Goal: Complete application form

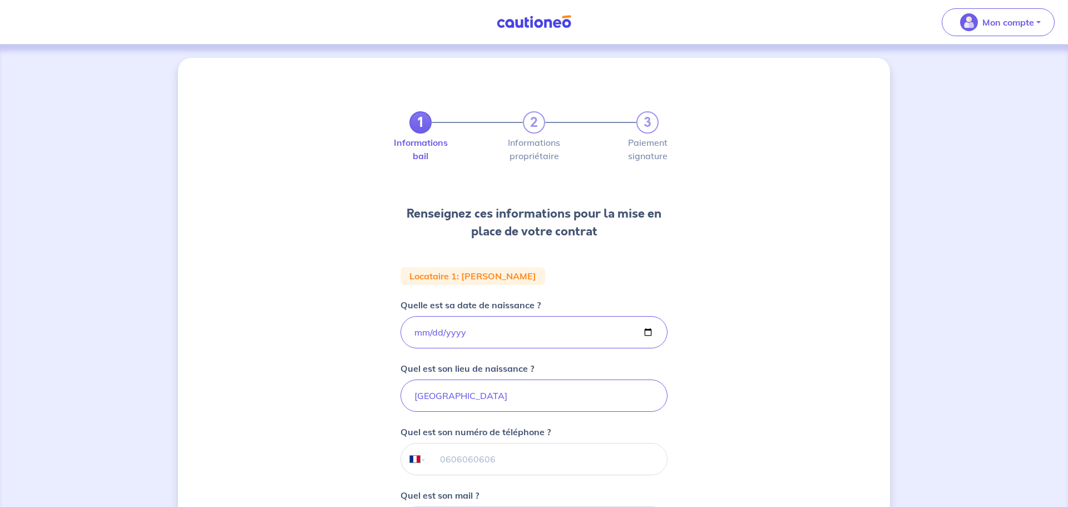
select select "FR"
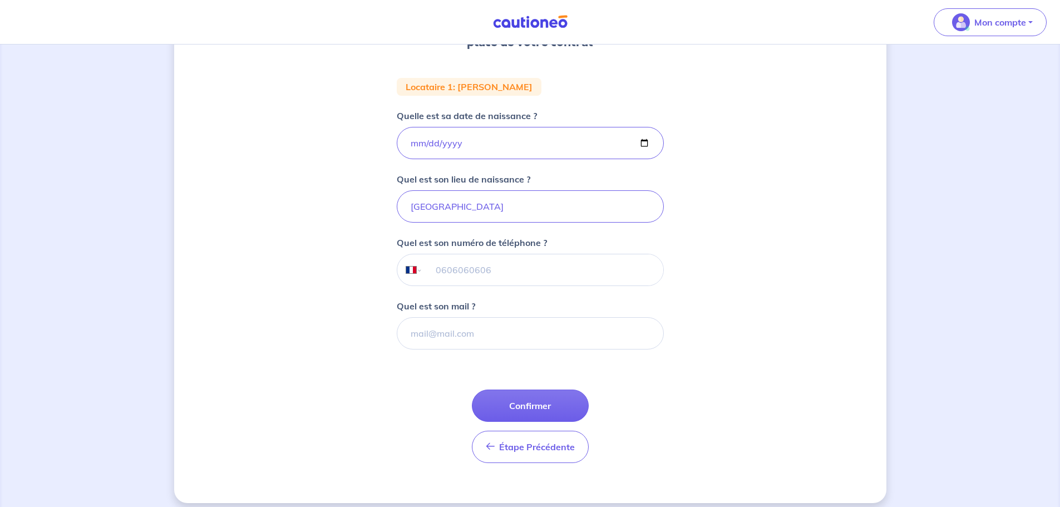
scroll to position [199, 0]
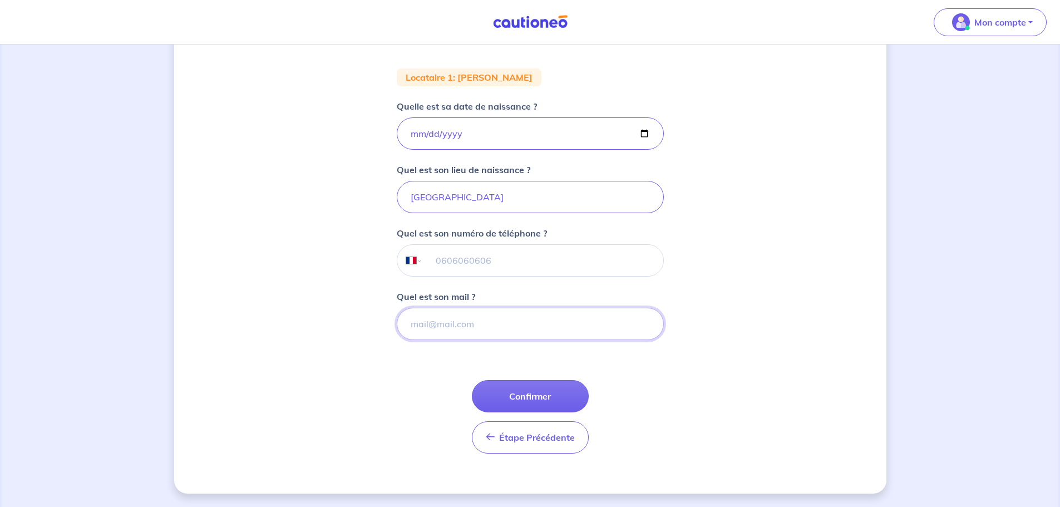
paste input ""[PERSON_NAME]" <[EMAIL_ADDRESS][DOMAIN_NAME]>"
drag, startPoint x: 501, startPoint y: 325, endPoint x: 390, endPoint y: 325, distance: 110.7
click at [392, 326] on div "1 2 3 Informations bail Informations propriétaire Paiement signature Renseignez…" at bounding box center [530, 176] width 712 height 634
click at [495, 323] on input "[EMAIL_ADDRESS][DOMAIN_NAME]>" at bounding box center [530, 324] width 267 height 32
type input "[EMAIL_ADDRESS][DOMAIN_NAME]"
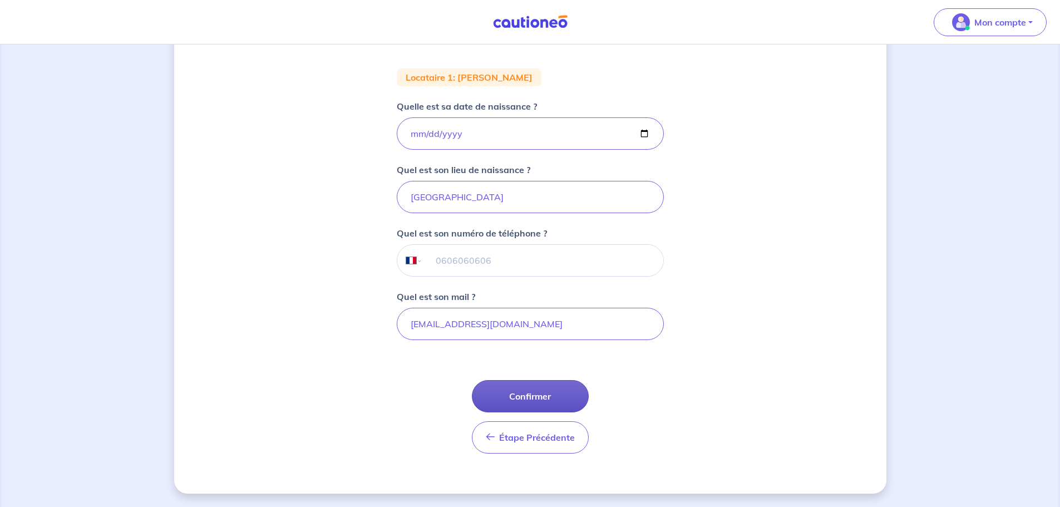
click at [533, 392] on button "Confirmer" at bounding box center [530, 396] width 117 height 32
select select "FR"
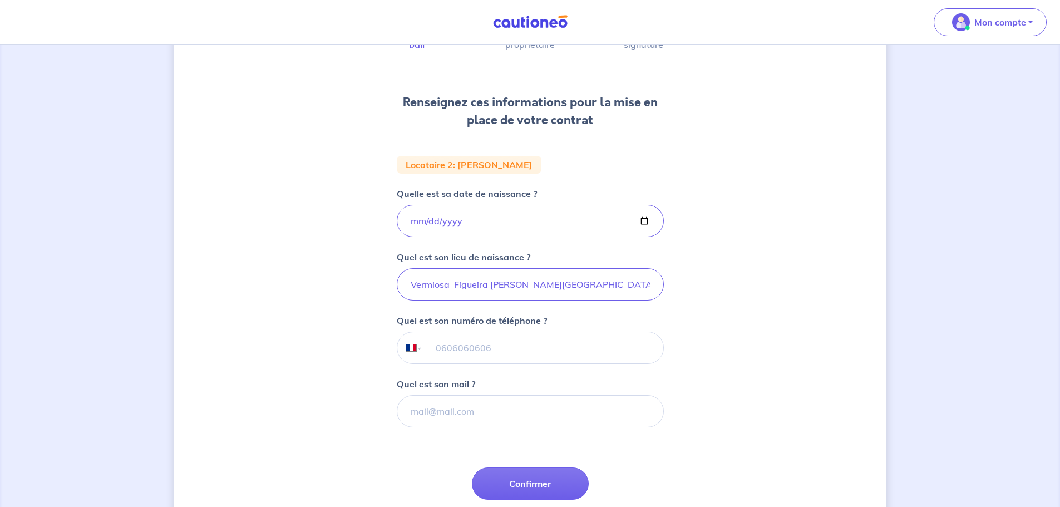
scroll to position [199, 0]
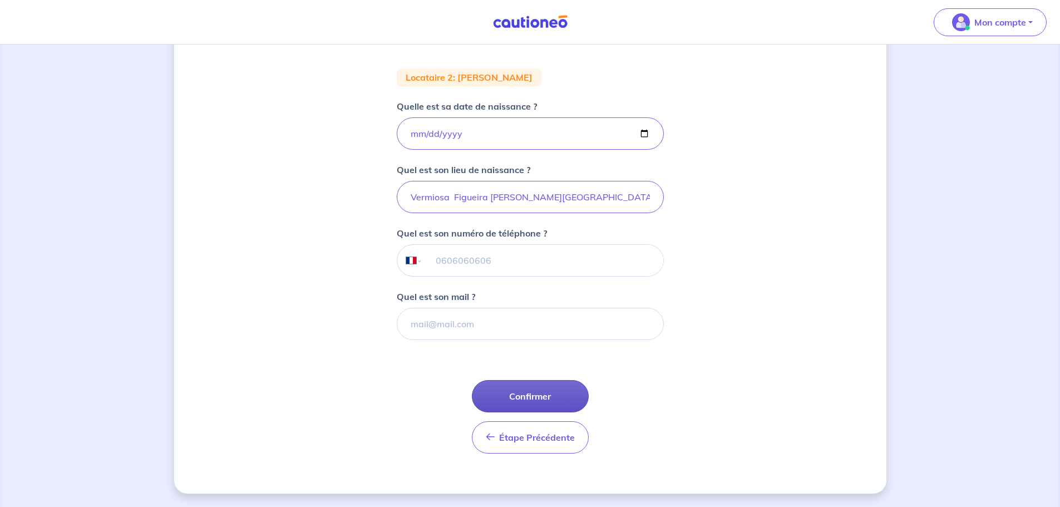
click at [536, 401] on button "Confirmer" at bounding box center [530, 396] width 117 height 32
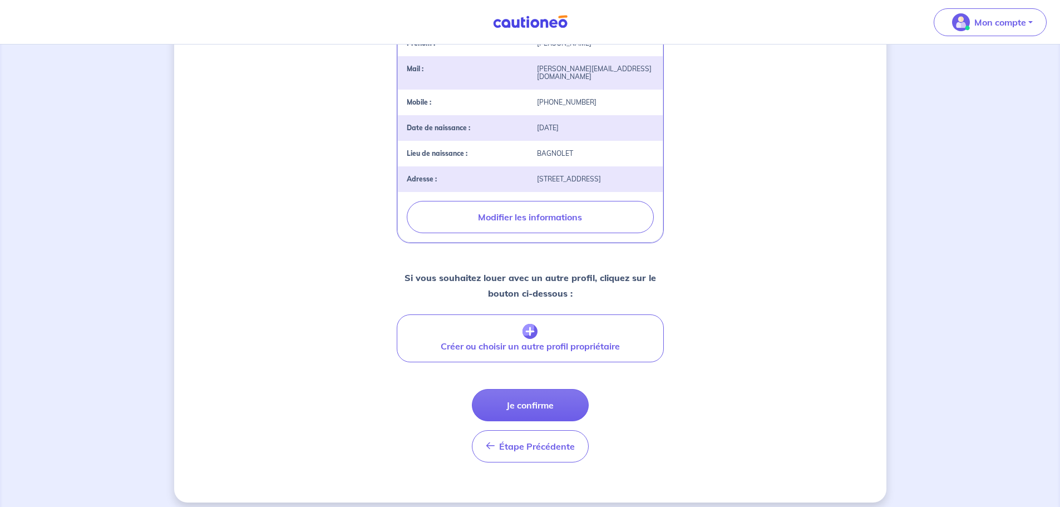
scroll to position [304, 0]
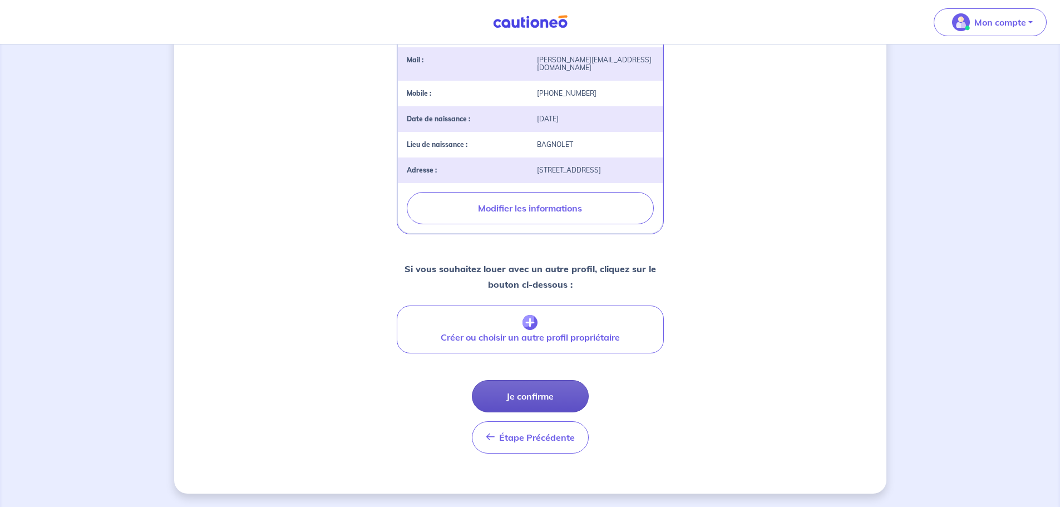
click at [528, 404] on button "Je confirme" at bounding box center [530, 396] width 117 height 32
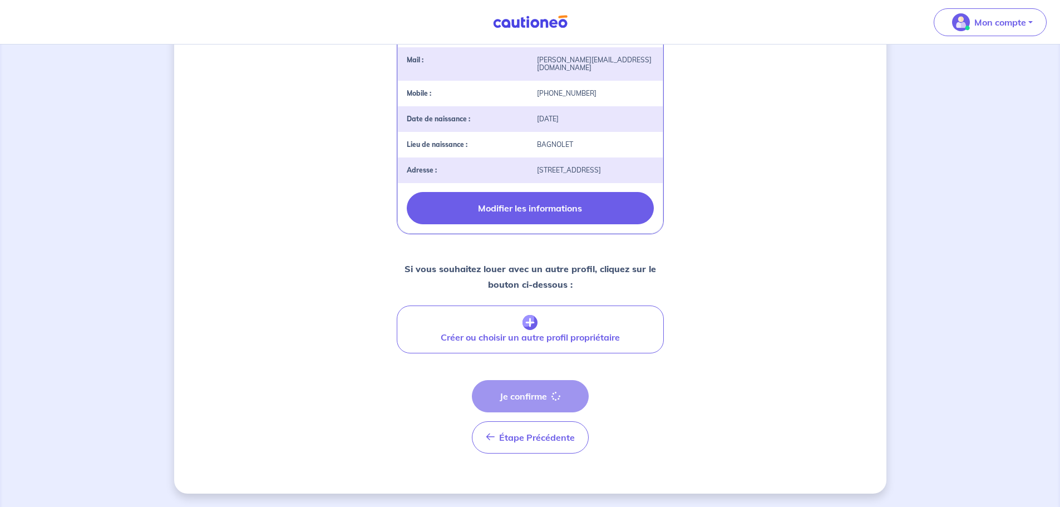
click at [500, 208] on button "Modifier les informations" at bounding box center [530, 208] width 247 height 32
select select "FR"
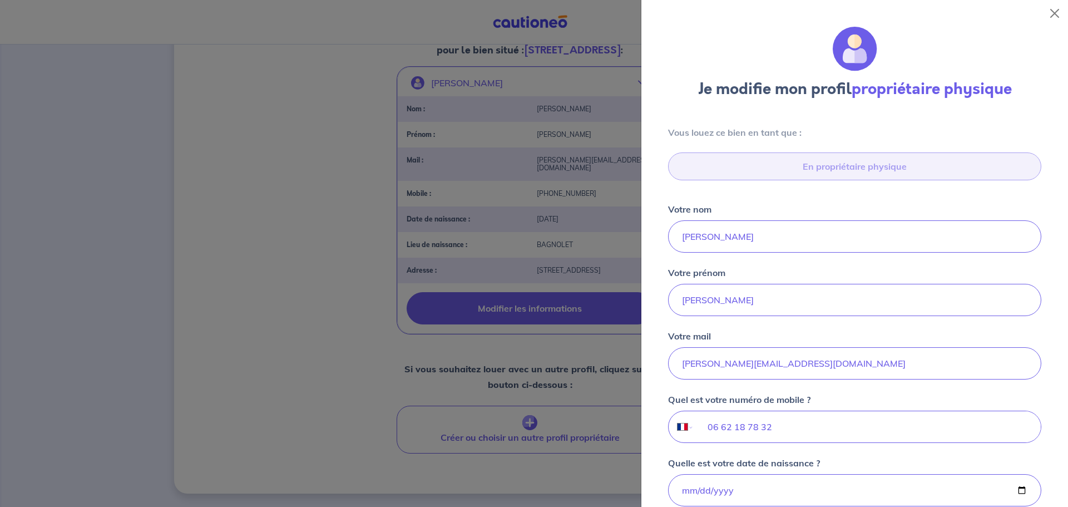
scroll to position [345, 0]
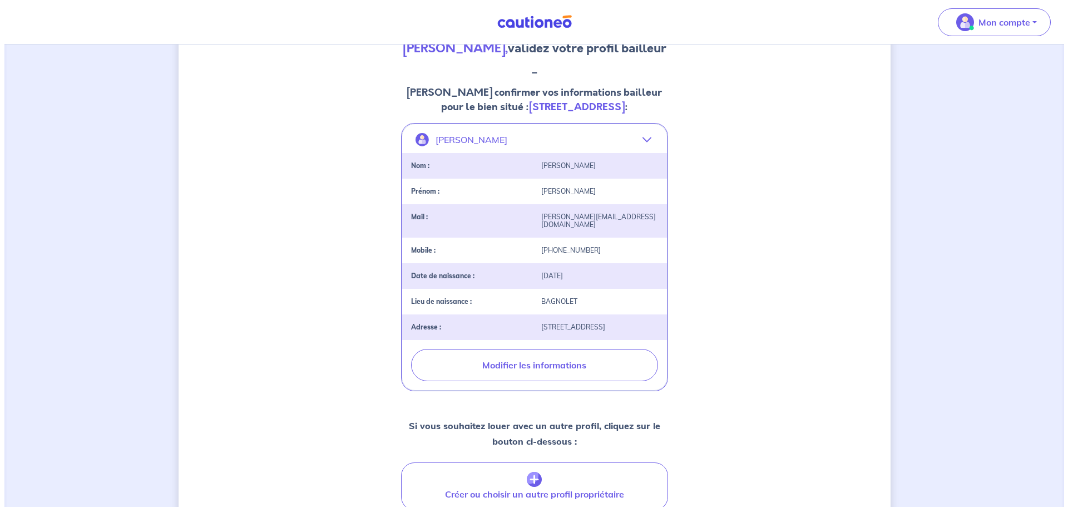
scroll to position [167, 0]
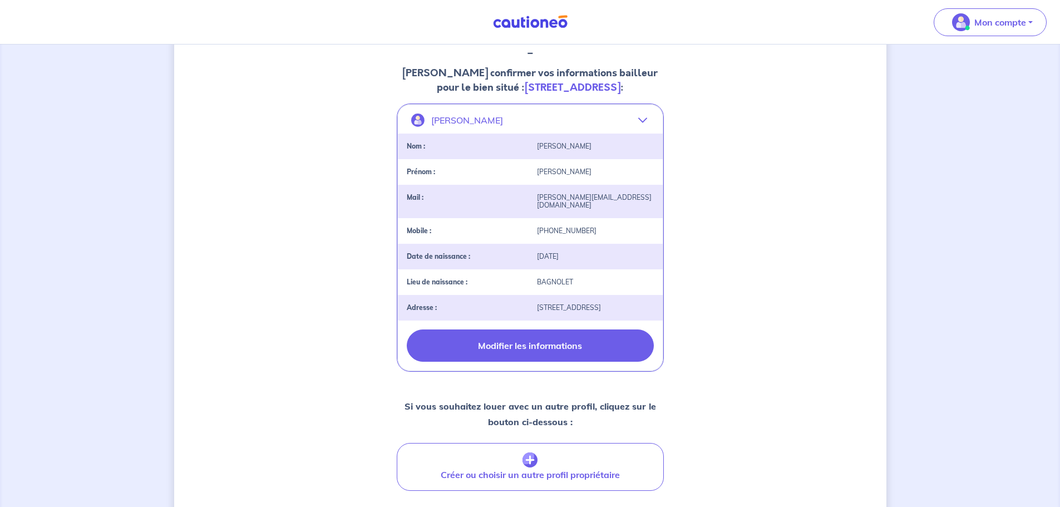
click at [516, 332] on button "Modifier les informations" at bounding box center [530, 345] width 247 height 32
select select "FR"
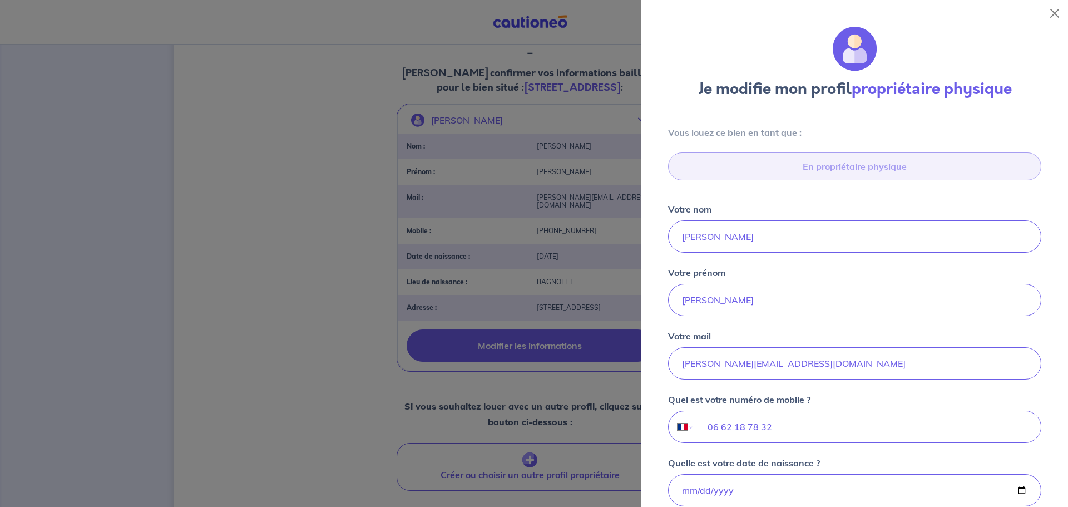
scroll to position [345, 0]
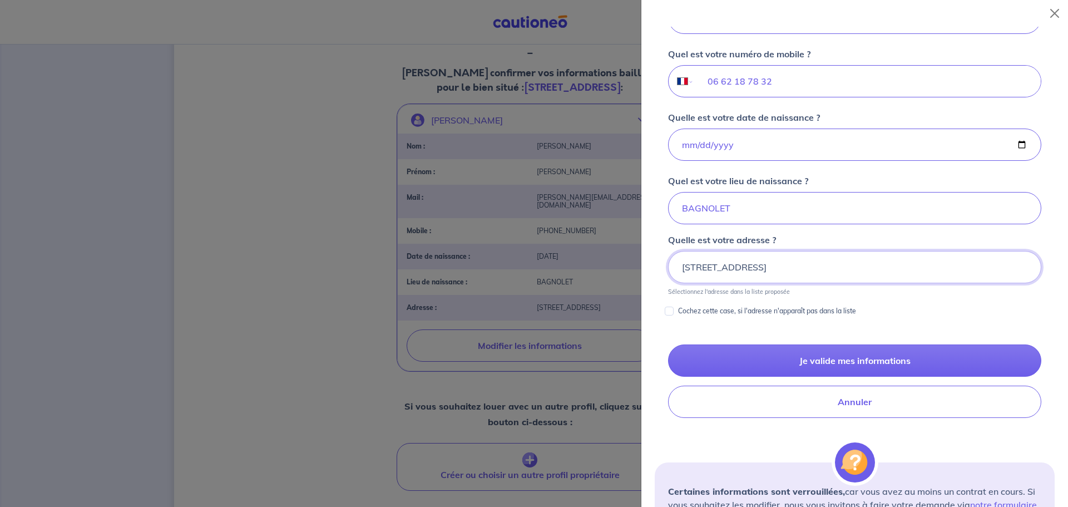
click at [698, 265] on input "[STREET_ADDRESS]" at bounding box center [854, 267] width 373 height 32
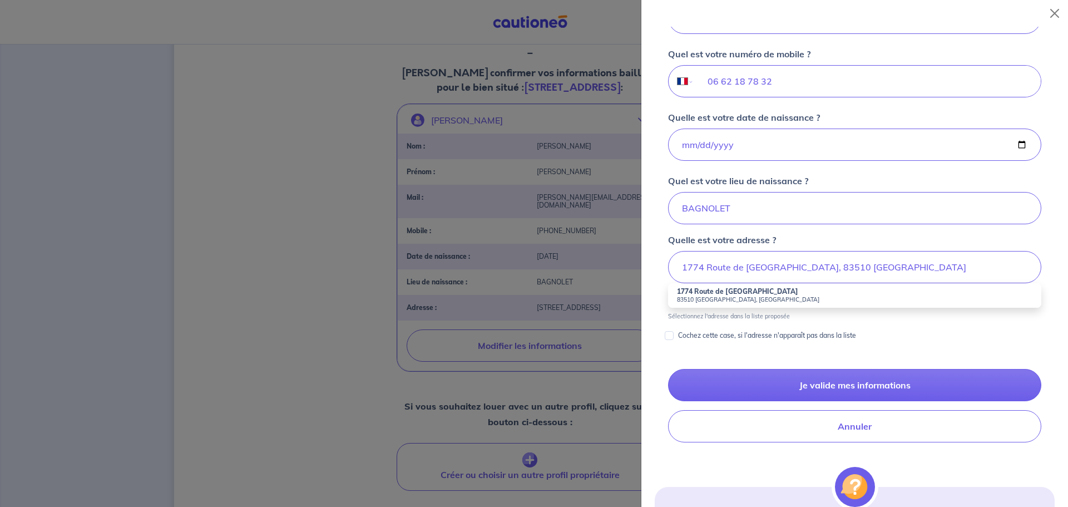
click at [704, 300] on small "83510 [GEOGRAPHIC_DATA], [GEOGRAPHIC_DATA]" at bounding box center [854, 299] width 355 height 8
type input "1774 Route de [GEOGRAPHIC_DATA], [GEOGRAPHIC_DATA], [GEOGRAPHIC_DATA]"
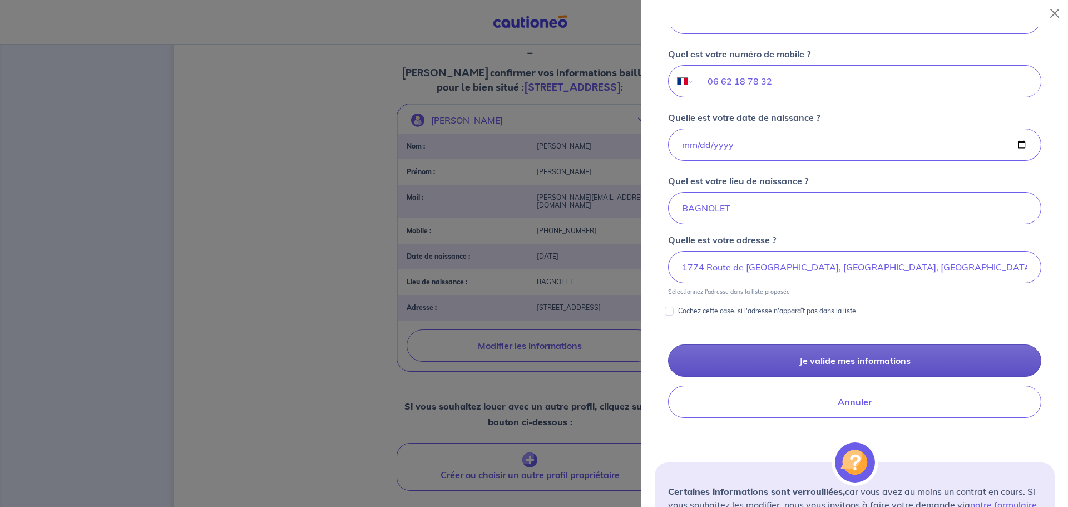
click at [838, 363] on button "Je valide mes informations" at bounding box center [854, 360] width 373 height 32
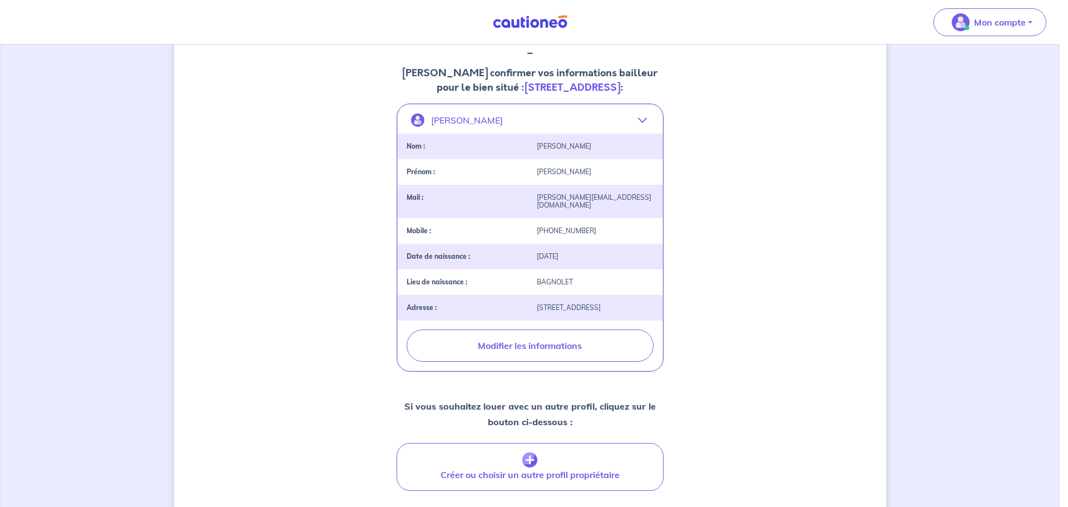
scroll to position [0, 0]
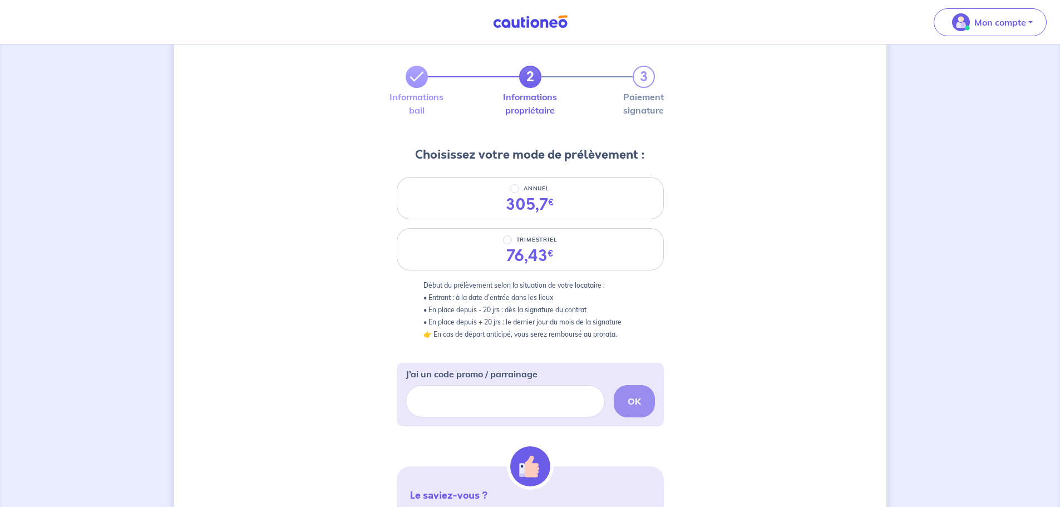
scroll to position [111, 0]
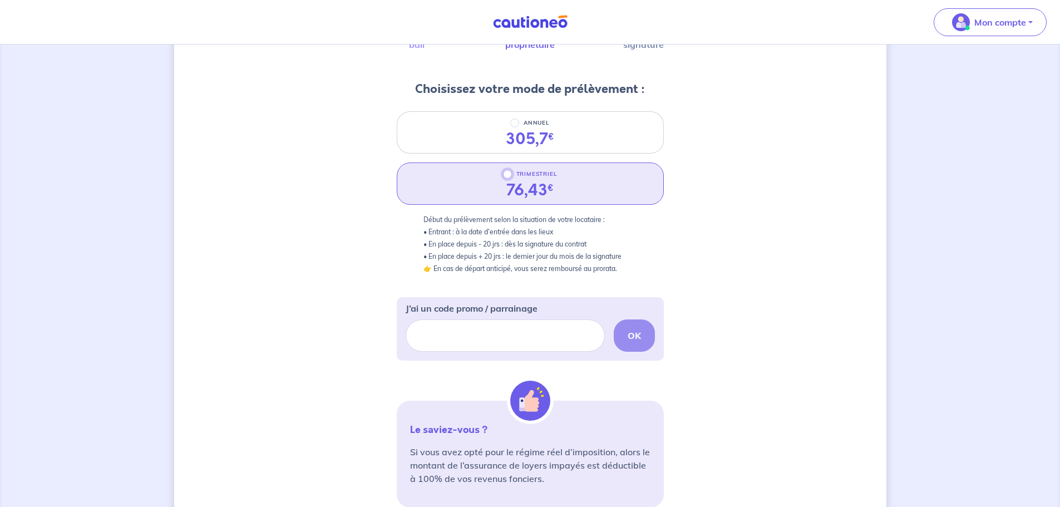
click at [507, 174] on input "TRIMESTRIEL" at bounding box center [507, 174] width 9 height 9
radio input "true"
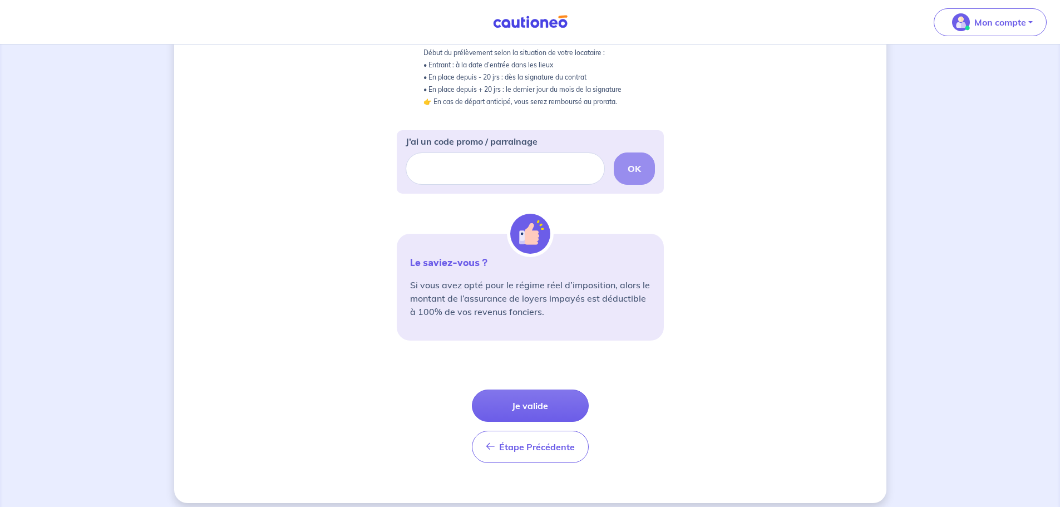
scroll to position [288, 0]
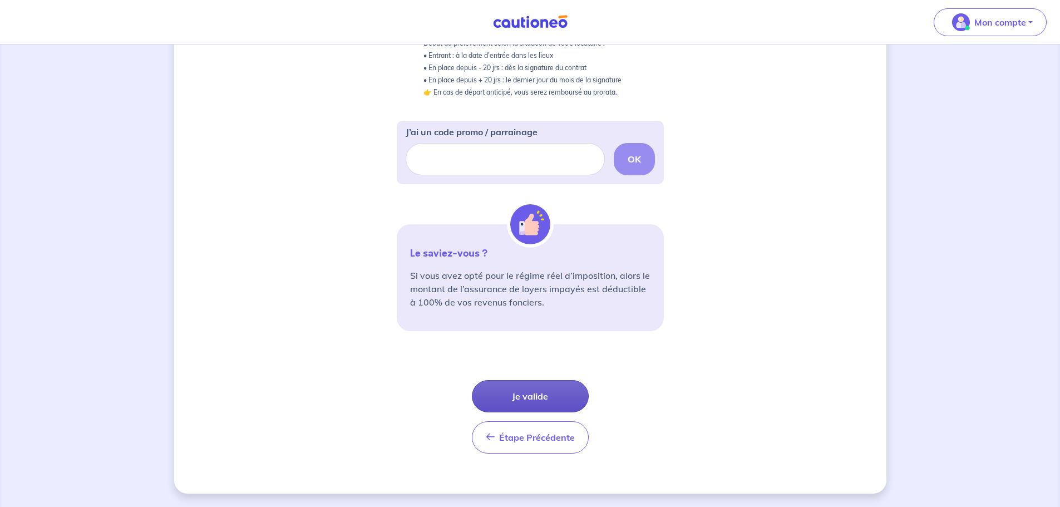
click at [524, 401] on button "Je valide" at bounding box center [530, 396] width 117 height 32
click at [526, 394] on button "Je valide" at bounding box center [530, 396] width 117 height 32
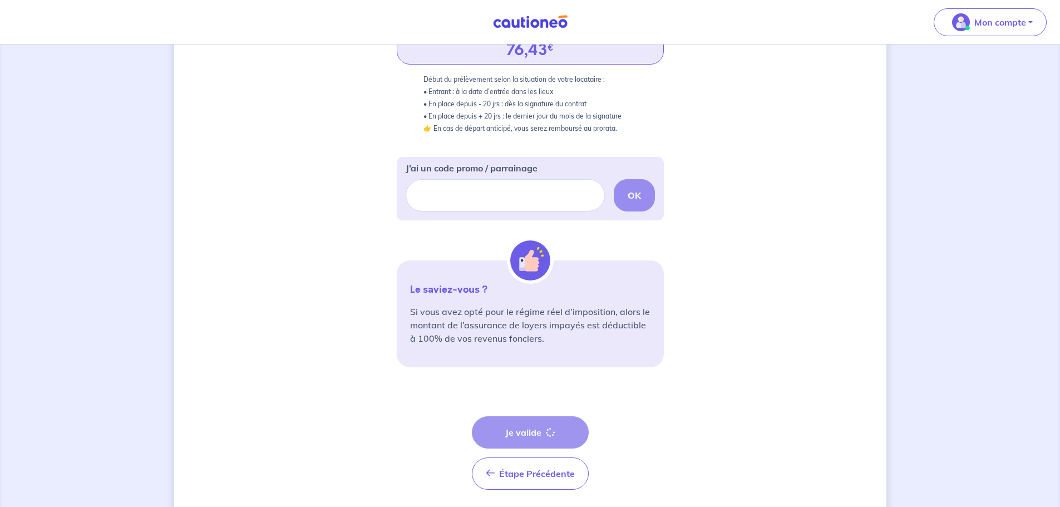
scroll to position [160, 0]
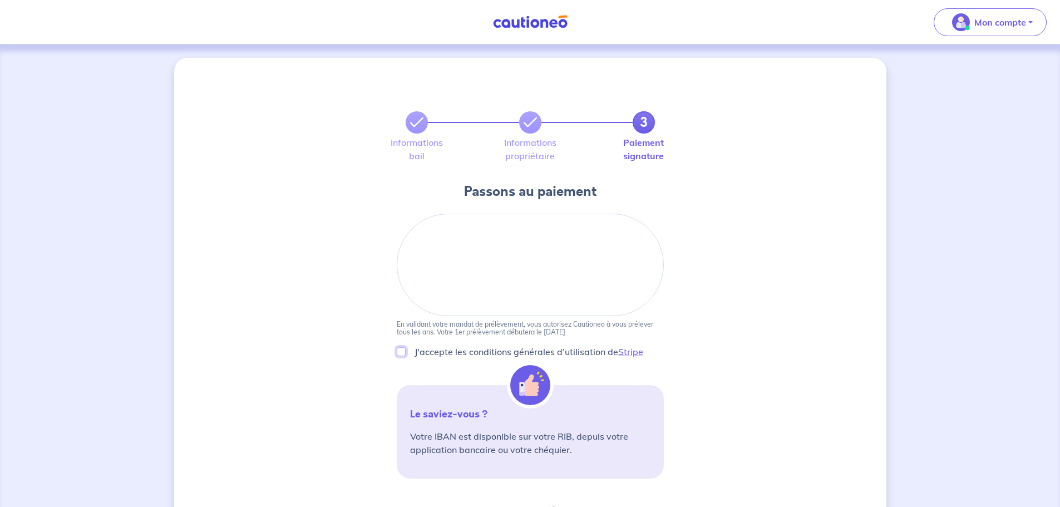
click at [403, 351] on input "J'accepte les conditions générales d’utilisation de Stripe" at bounding box center [401, 351] width 9 height 9
checkbox input "true"
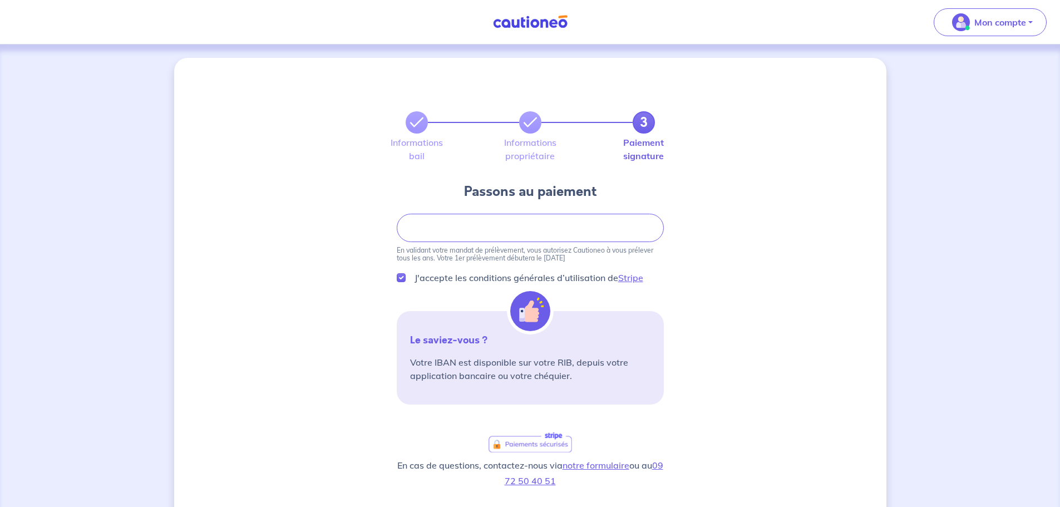
scroll to position [167, 0]
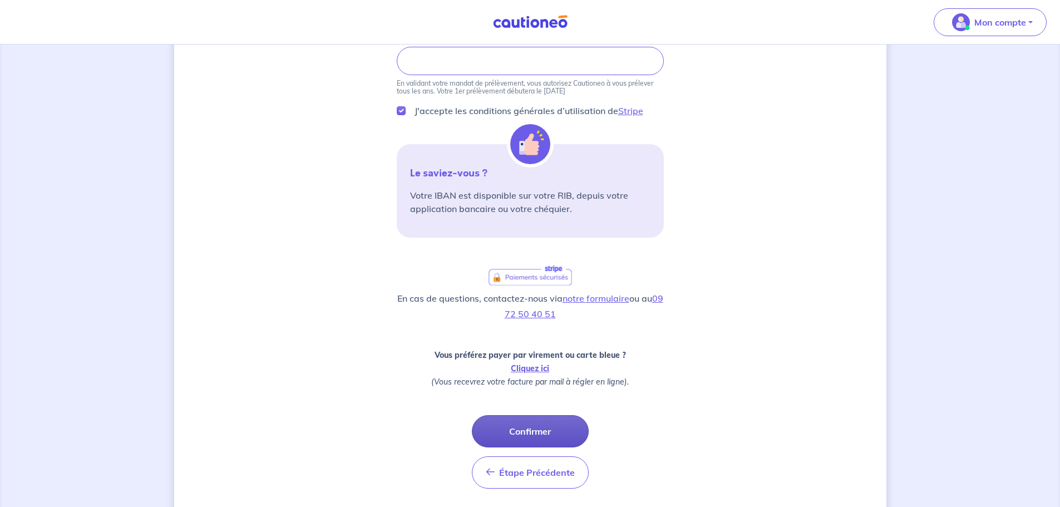
click at [542, 432] on button "Confirmer" at bounding box center [530, 431] width 117 height 32
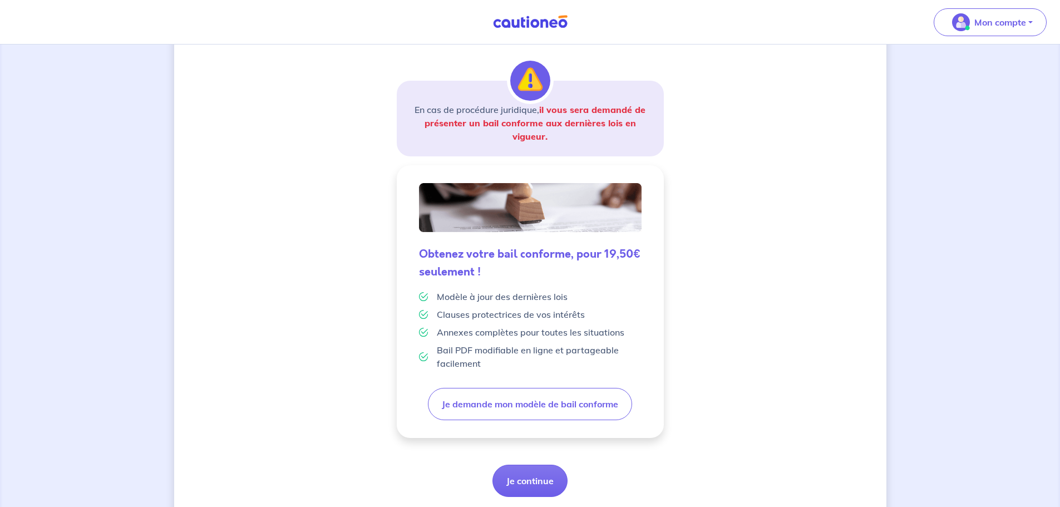
scroll to position [194, 0]
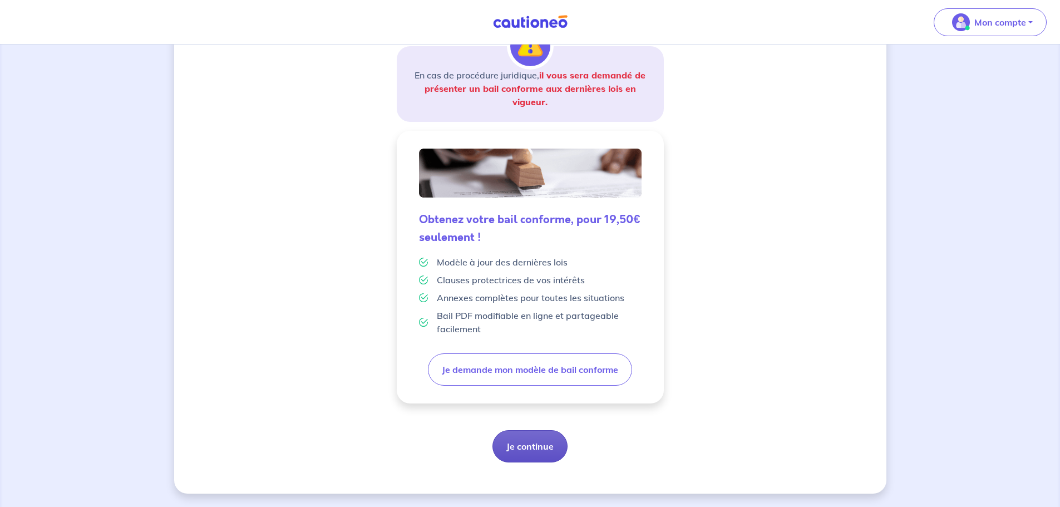
click at [527, 453] on button "Je continue" at bounding box center [529, 446] width 75 height 32
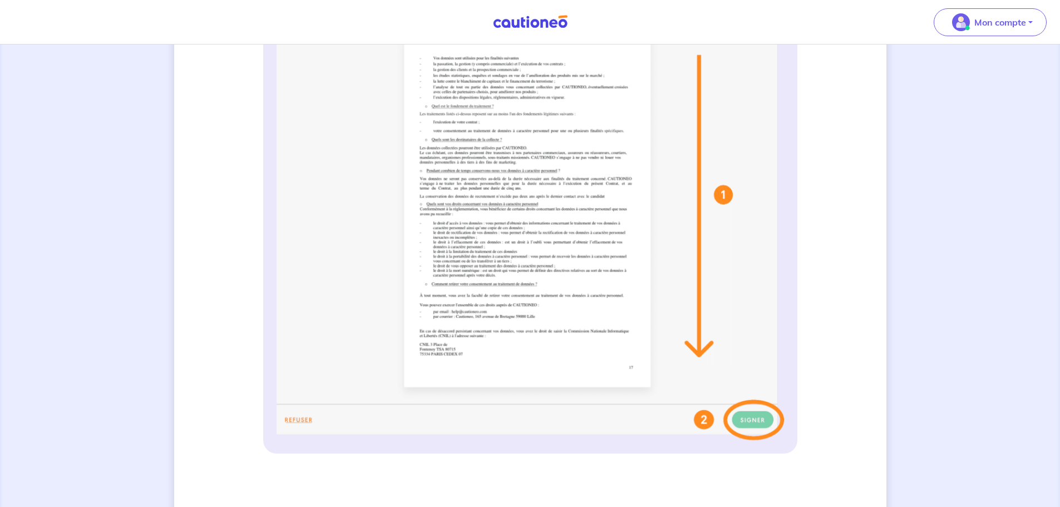
scroll to position [334, 0]
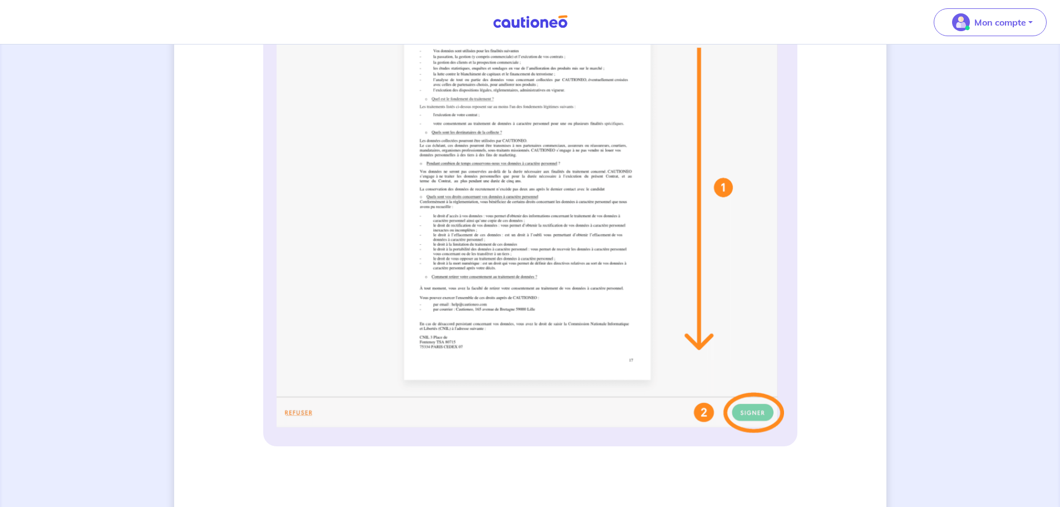
click at [754, 415] on img at bounding box center [529, 212] width 507 height 442
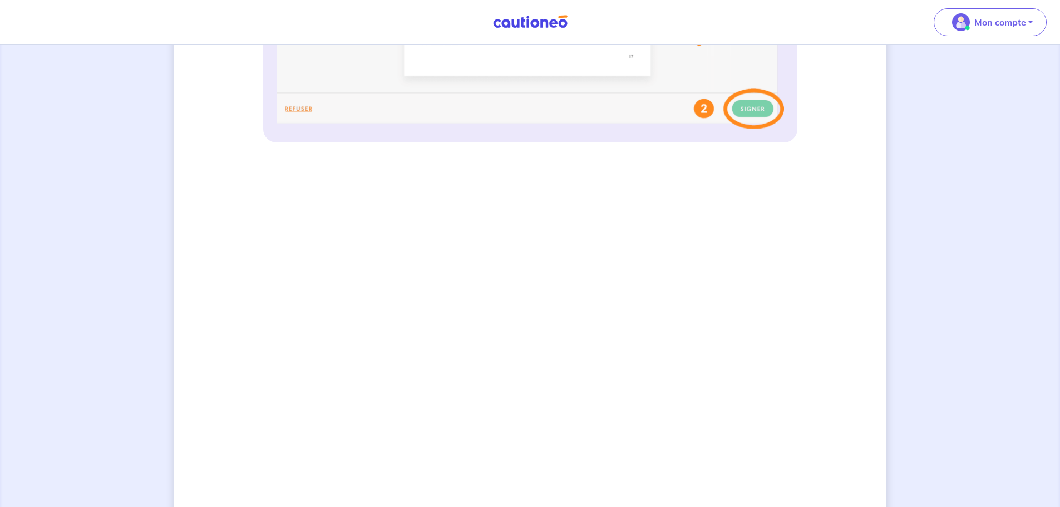
scroll to position [664, 0]
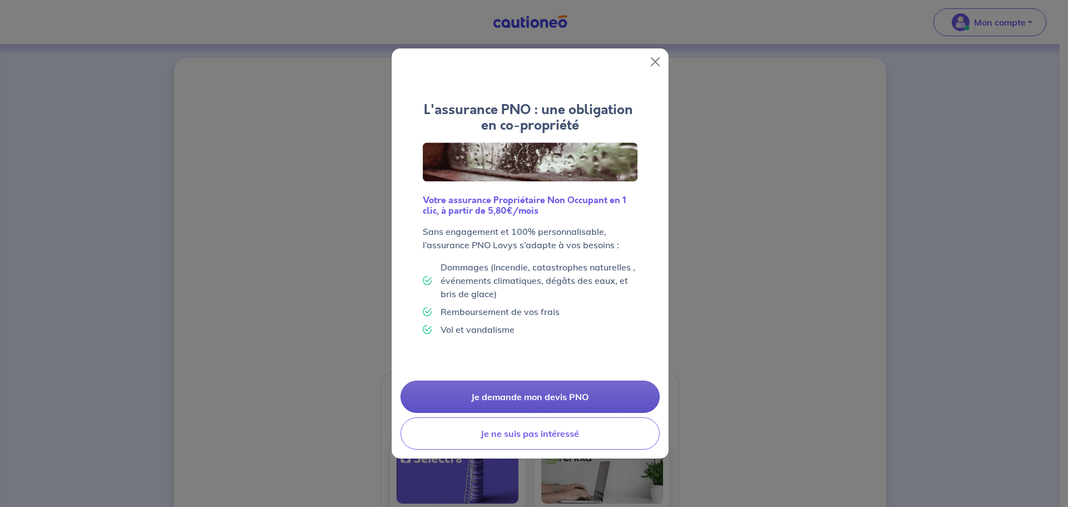
click at [507, 394] on link "Je demande mon devis PNO" at bounding box center [530, 396] width 259 height 32
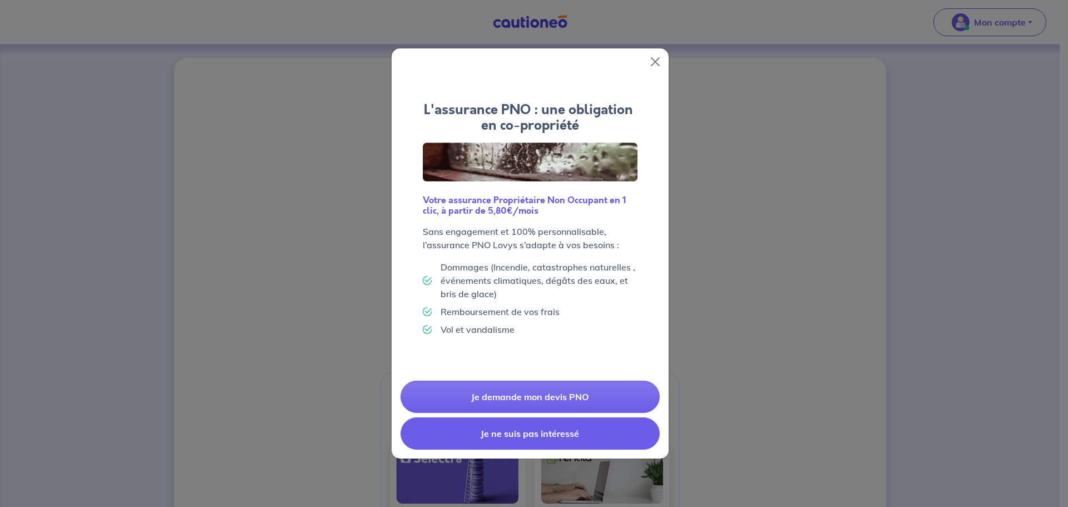
click at [493, 420] on button "Je ne suis pas intéressé" at bounding box center [530, 433] width 259 height 32
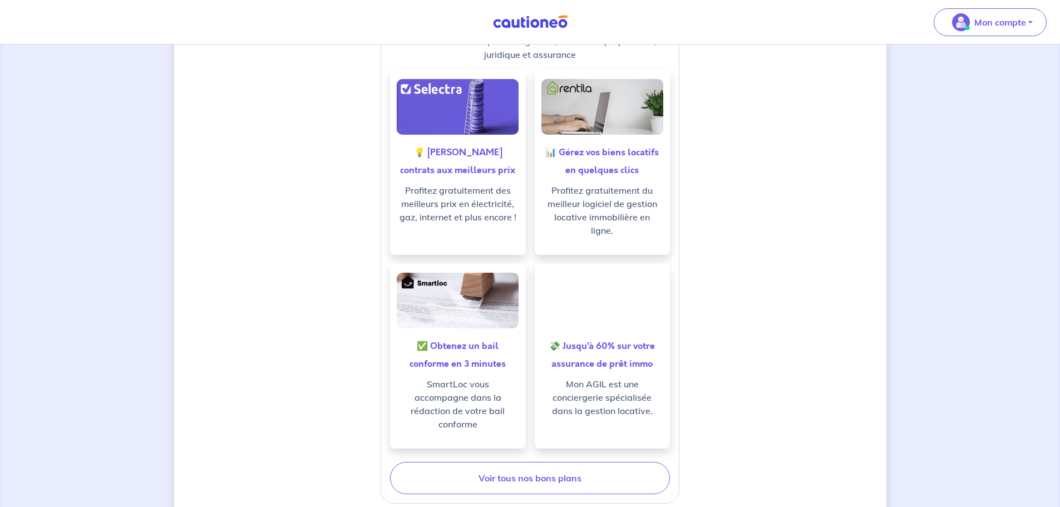
scroll to position [481, 0]
